Goal: Information Seeking & Learning: Learn about a topic

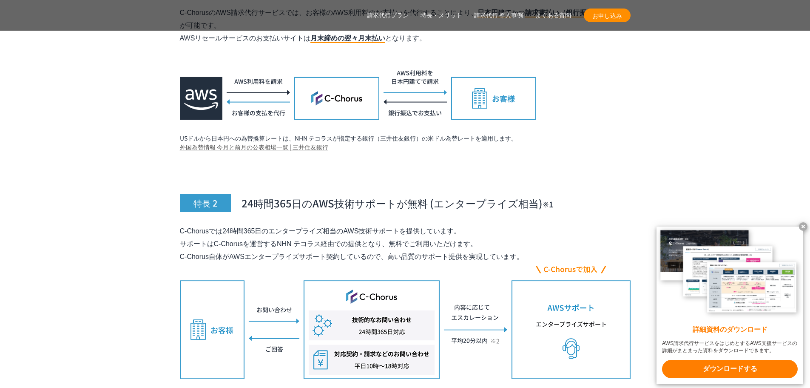
scroll to position [2977, 0]
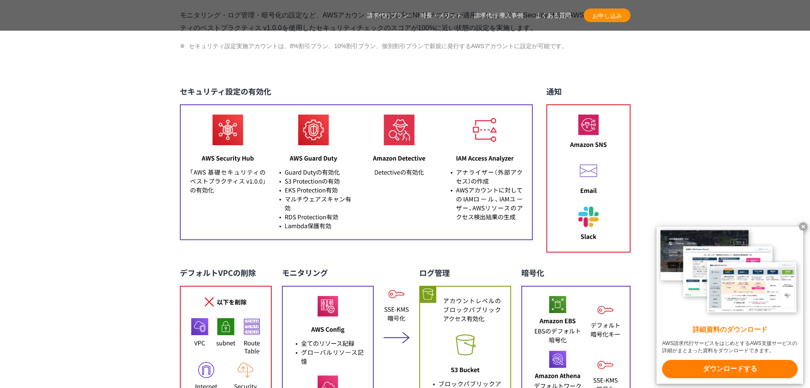
scroll to position [3764, 0]
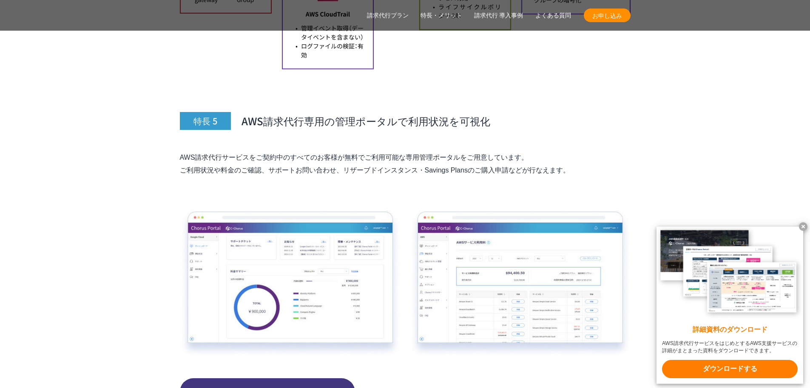
scroll to position [4158, 0]
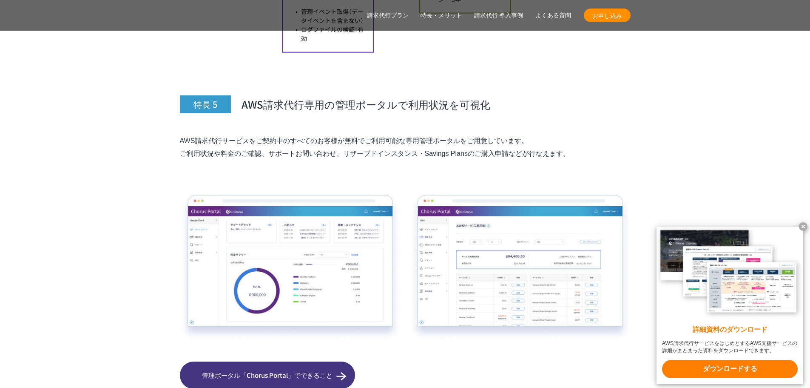
click at [165, 156] on section "AWS請求代行サービスの特長・メリット 特長 1 AWS利用料金が割引 特長 2 24時間365日の AWS技術サポートが 無料 (エンタープライズ相当) ※…" at bounding box center [405, 151] width 810 height 3927
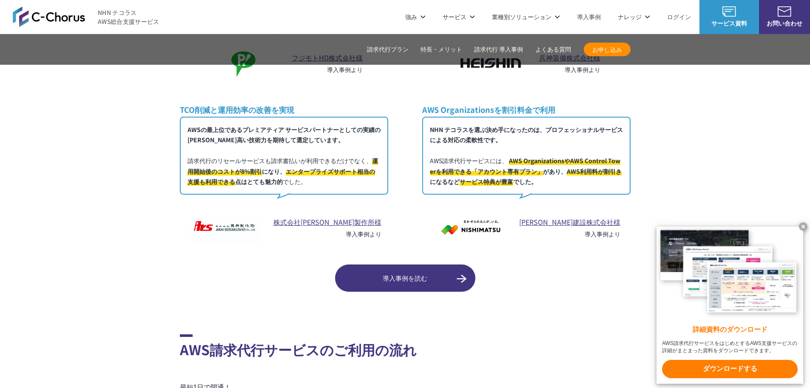
scroll to position [4497, 0]
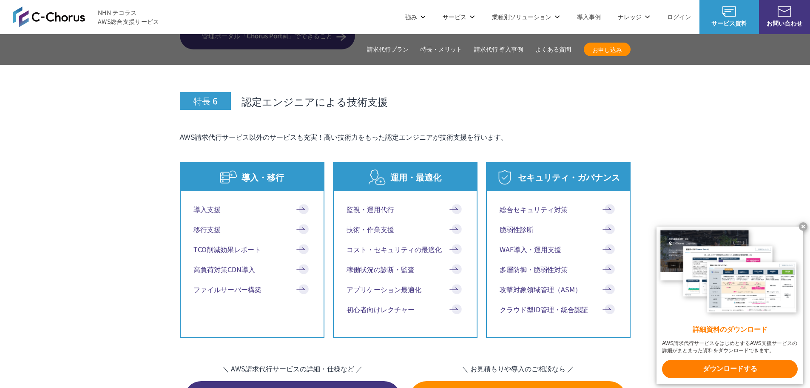
click at [211, 204] on link "導入支援" at bounding box center [252, 209] width 117 height 10
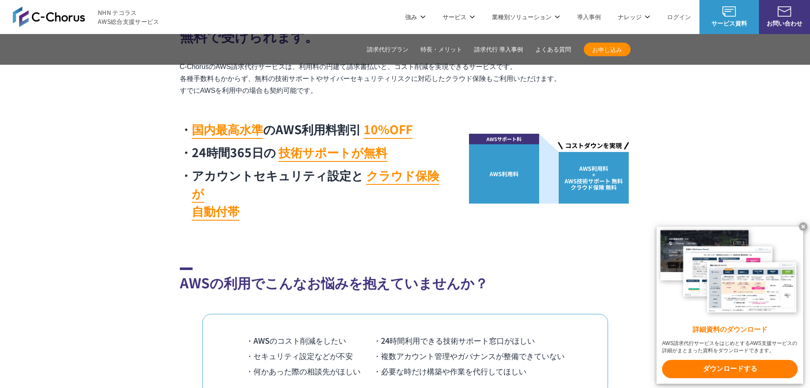
scroll to position [0, 0]
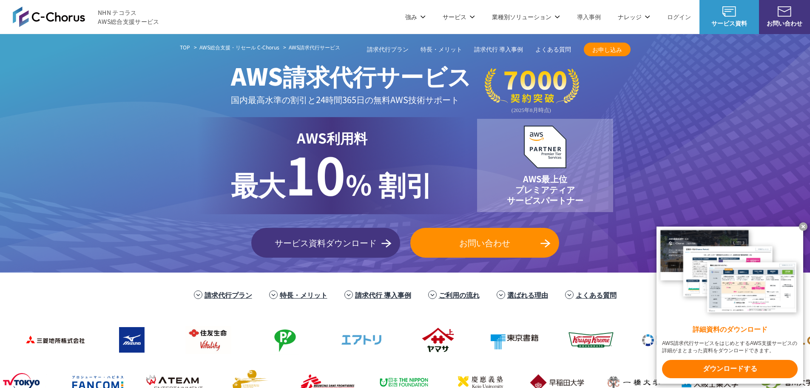
click at [363, 157] on p "最大 10 % 割引" at bounding box center [332, 176] width 202 height 56
click at [439, 48] on link "特長・メリット" at bounding box center [442, 49] width 42 height 9
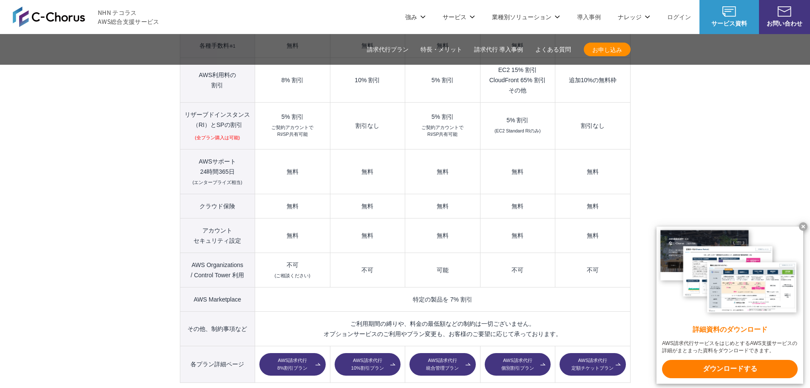
scroll to position [972, 0]
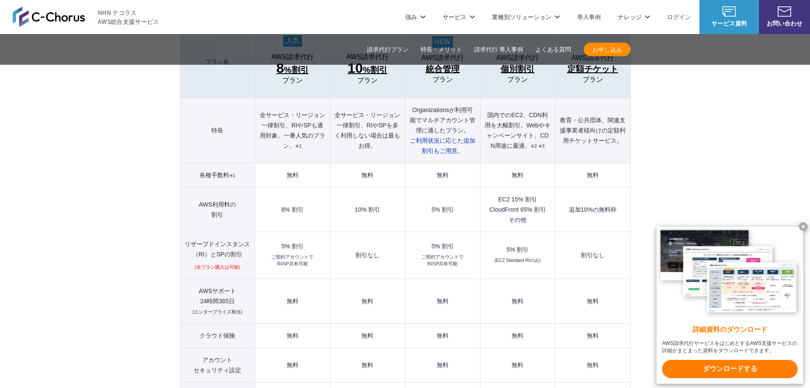
click at [488, 202] on td "EC2 15% 割引 CloudFront 65% 割引 その他" at bounding box center [517, 209] width 75 height 45
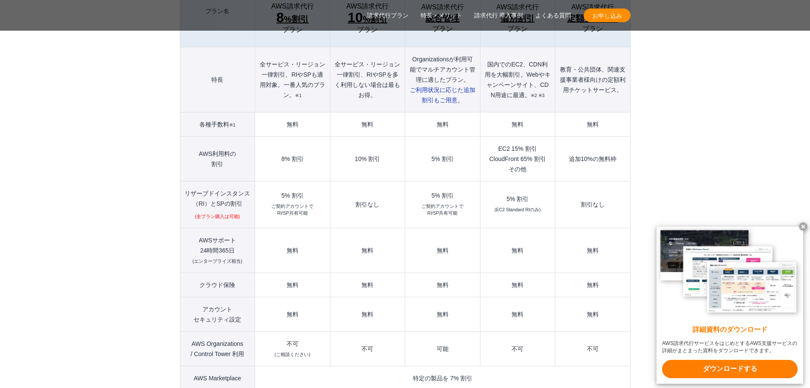
scroll to position [1040, 0]
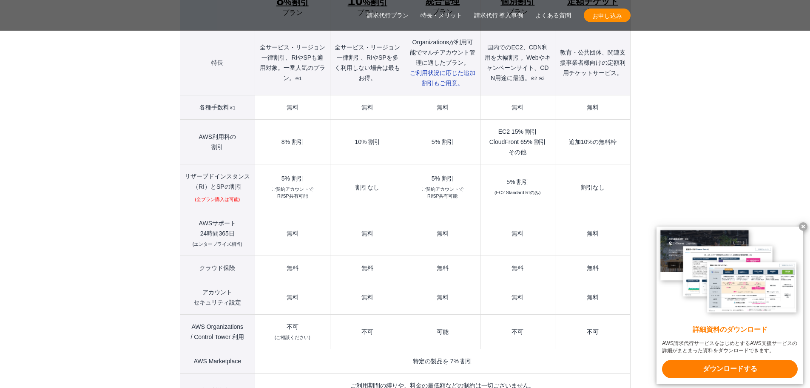
click at [448, 316] on td "可能" at bounding box center [442, 331] width 75 height 34
click at [445, 314] on td "可能" at bounding box center [442, 331] width 75 height 34
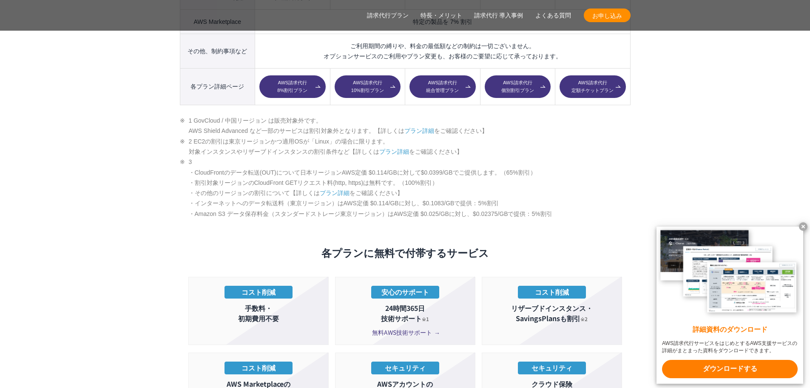
click at [436, 76] on link "AWS請求代行 統合管理プラン" at bounding box center [443, 86] width 66 height 23
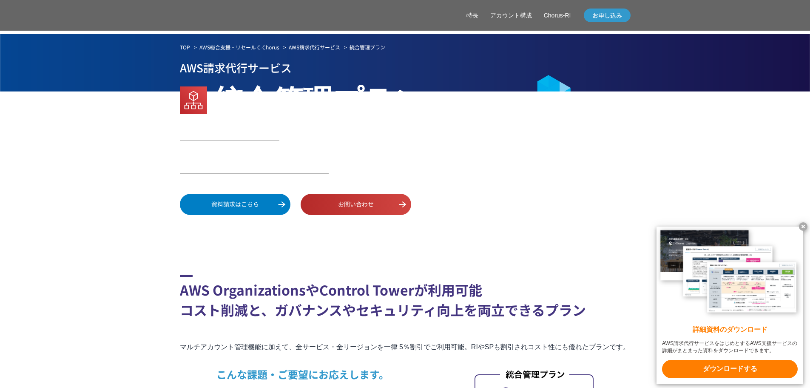
scroll to position [339, 0]
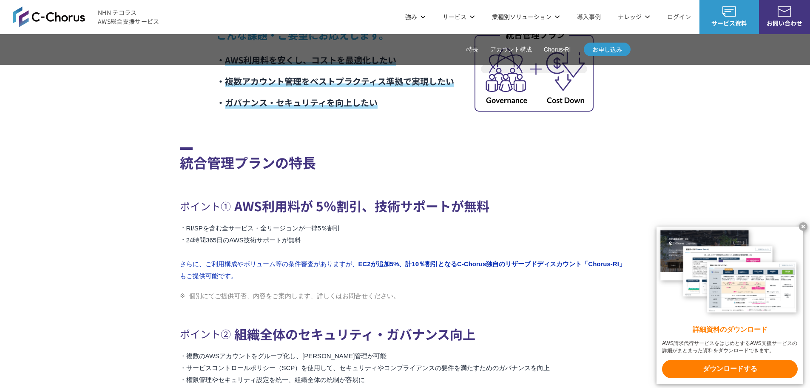
scroll to position [0, 0]
